Goal: Find contact information: Find contact information

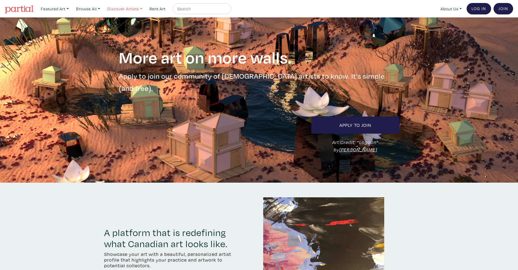
click at [131, 10] on link "Discover Artists" at bounding box center [125, 8] width 40 height 11
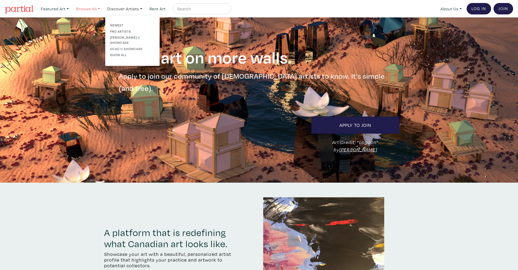
click at [99, 8] on link "Browse All" at bounding box center [88, 8] width 29 height 11
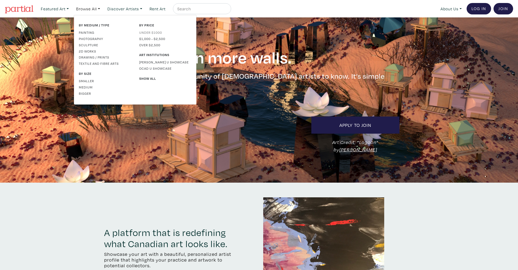
click at [156, 32] on link "Under $1000" at bounding box center [165, 32] width 52 height 5
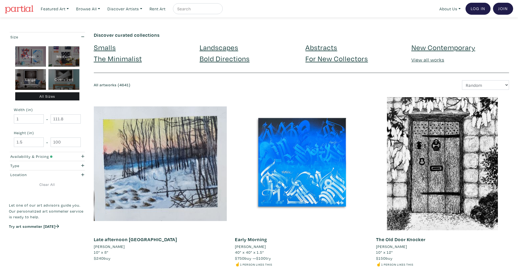
click at [72, 76] on div "Oversized" at bounding box center [63, 79] width 31 height 21
type input "48"
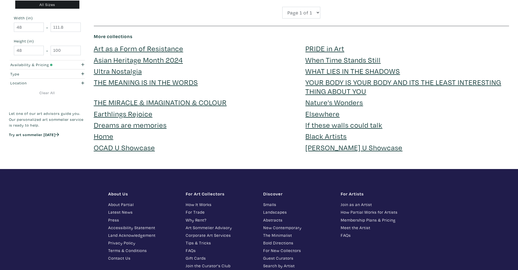
scroll to position [1200, 0]
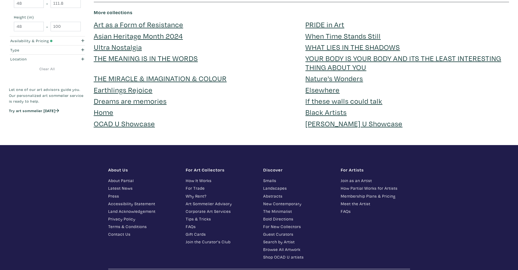
click at [128, 234] on link "Contact Us" at bounding box center [142, 234] width 69 height 6
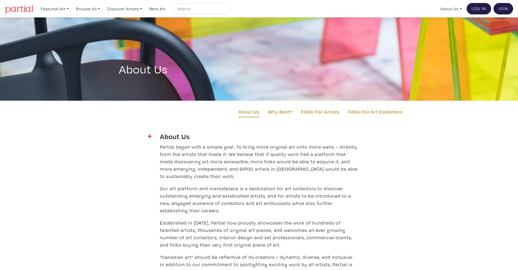
click at [28, 30] on div "About Us" at bounding box center [259, 58] width 518 height 83
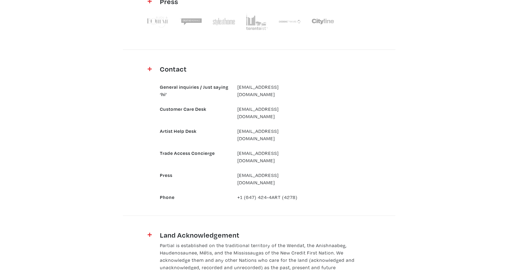
scroll to position [580, 0]
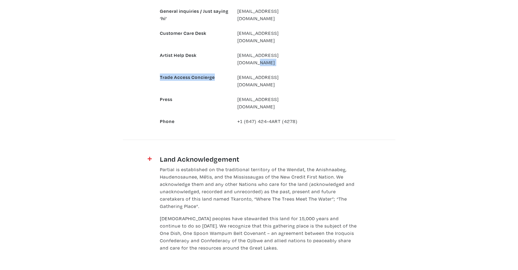
drag, startPoint x: 297, startPoint y: 47, endPoint x: 306, endPoint y: 56, distance: 13.1
click at [306, 56] on div "General inquiries / Just saying ‘hi’ hello@partial.gallery Customer Care Desk c…" at bounding box center [233, 62] width 155 height 125
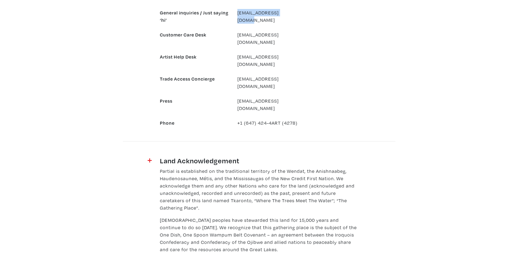
scroll to position [576, 0]
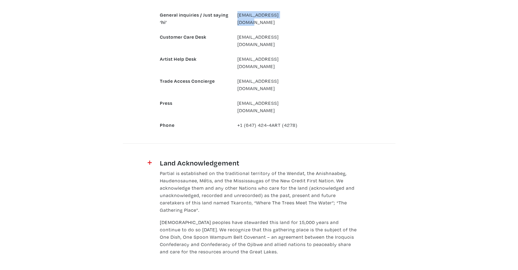
drag, startPoint x: 289, startPoint y: 9, endPoint x: 245, endPoint y: 8, distance: 44.1
click at [245, 8] on div "General inquiries / Just saying ‘hi’ hello@partial.gallery Customer Care Desk c…" at bounding box center [233, 66] width 155 height 125
copy link "hello@partial.gallery"
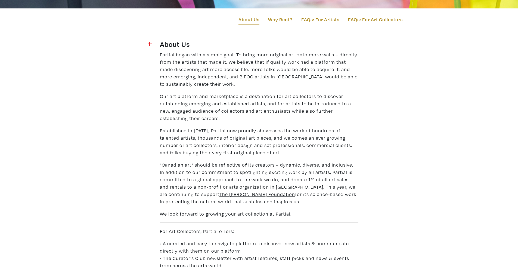
scroll to position [0, 0]
